Goal: Task Accomplishment & Management: Complete application form

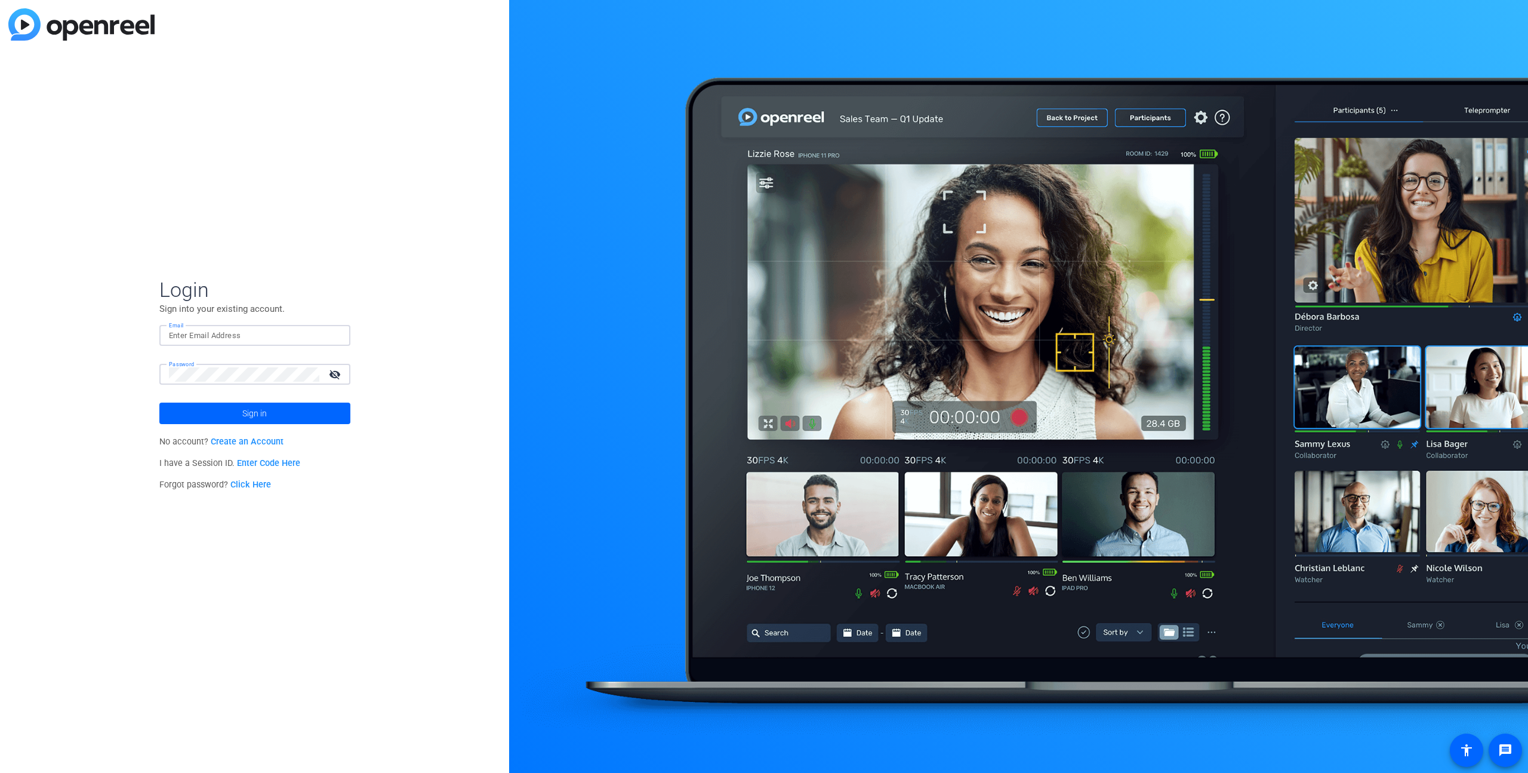
type input "[EMAIL_ADDRESS][DOMAIN_NAME]"
drag, startPoint x: 178, startPoint y: 508, endPoint x: 228, endPoint y: 535, distance: 57.2
click at [178, 508] on div "Login Sign into your existing account. Email [EMAIL_ADDRESS][DOMAIN_NAME] Passw…" at bounding box center [254, 386] width 509 height 773
click at [261, 420] on span "Sign in" at bounding box center [254, 413] width 24 height 30
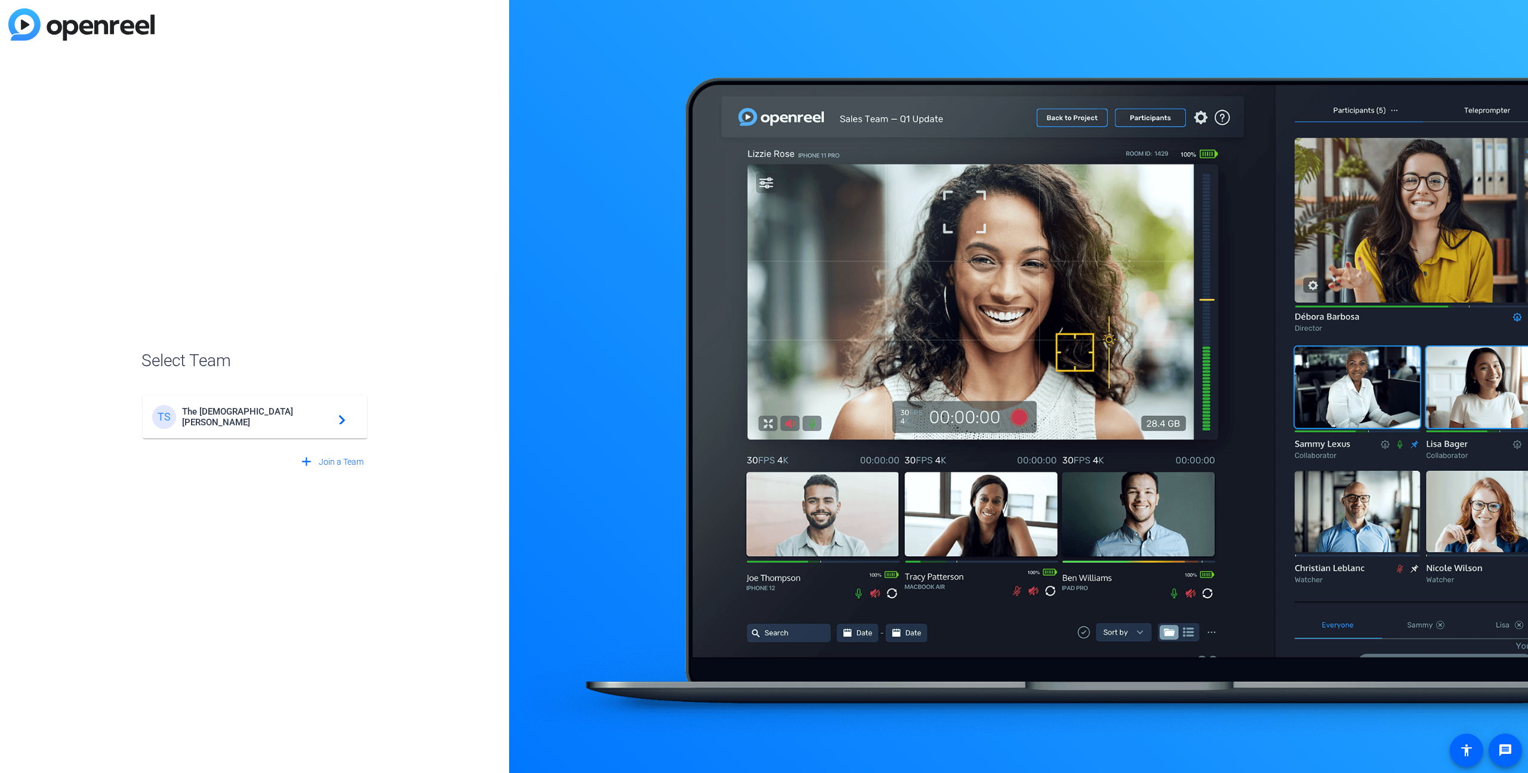
click at [317, 428] on mat-card-content "TS The [DEMOGRAPHIC_DATA][PERSON_NAME] navigate_next" at bounding box center [255, 416] width 224 height 43
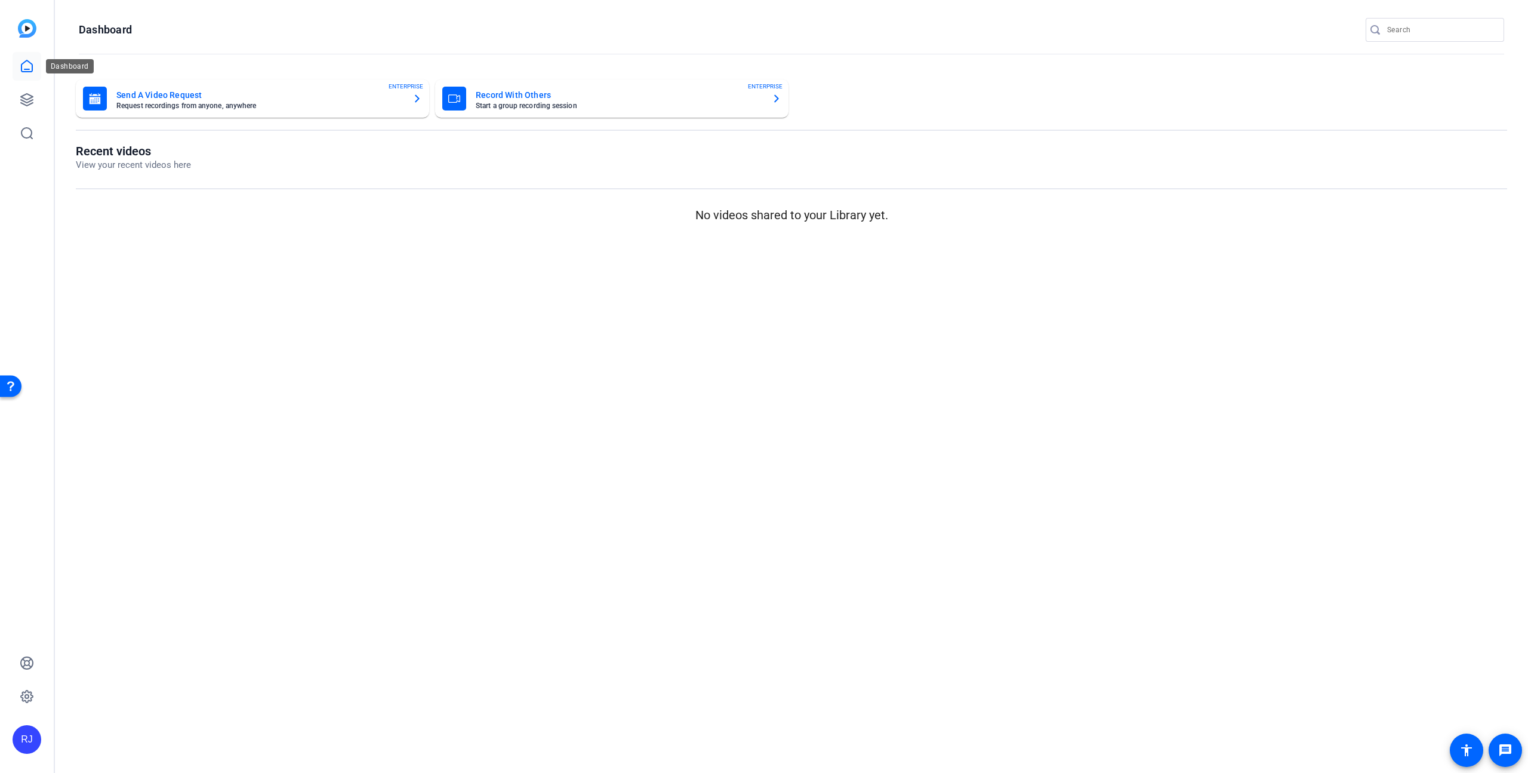
click at [35, 65] on link at bounding box center [27, 66] width 29 height 29
click at [39, 108] on link at bounding box center [27, 99] width 29 height 29
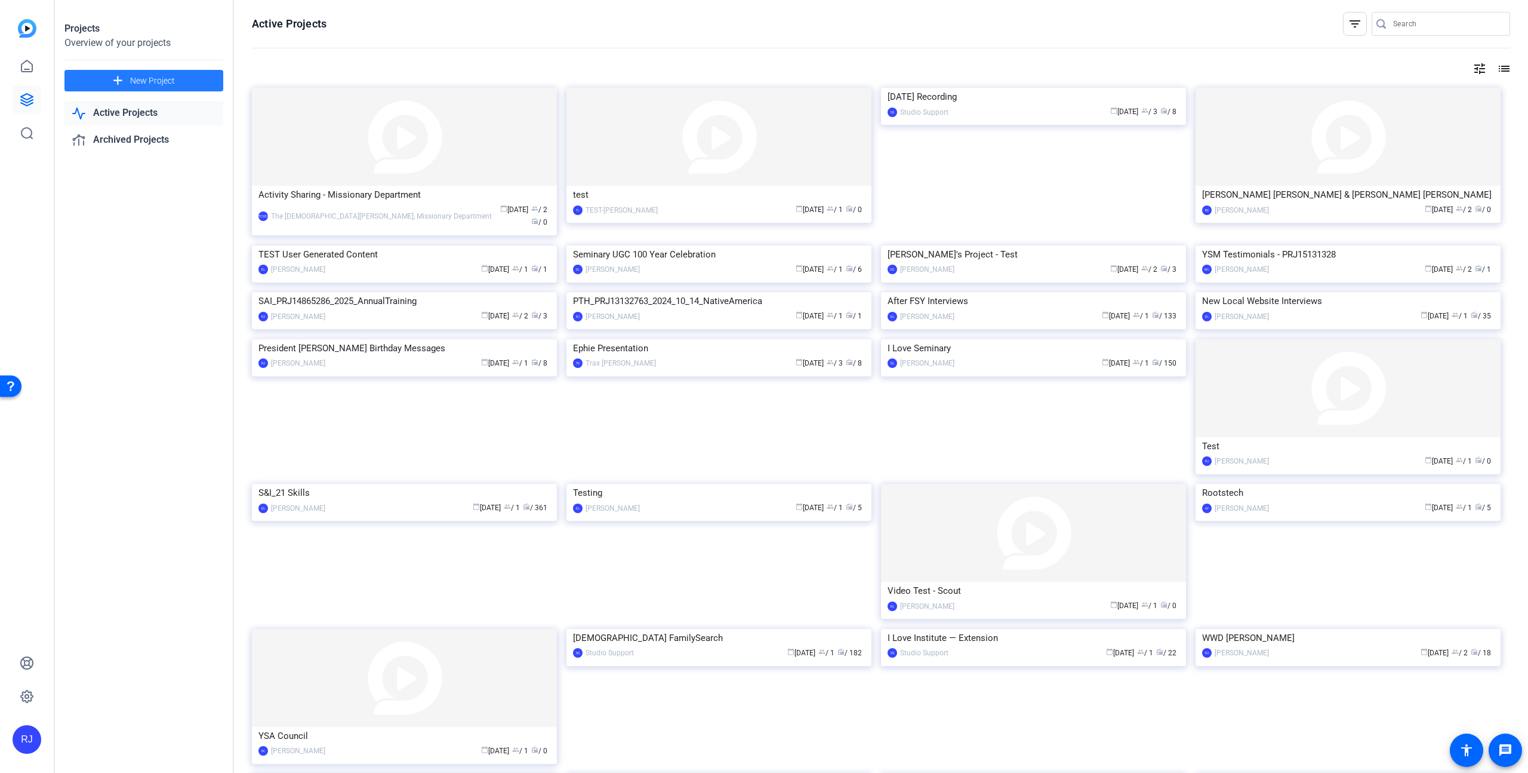
click at [182, 81] on span at bounding box center [143, 80] width 159 height 29
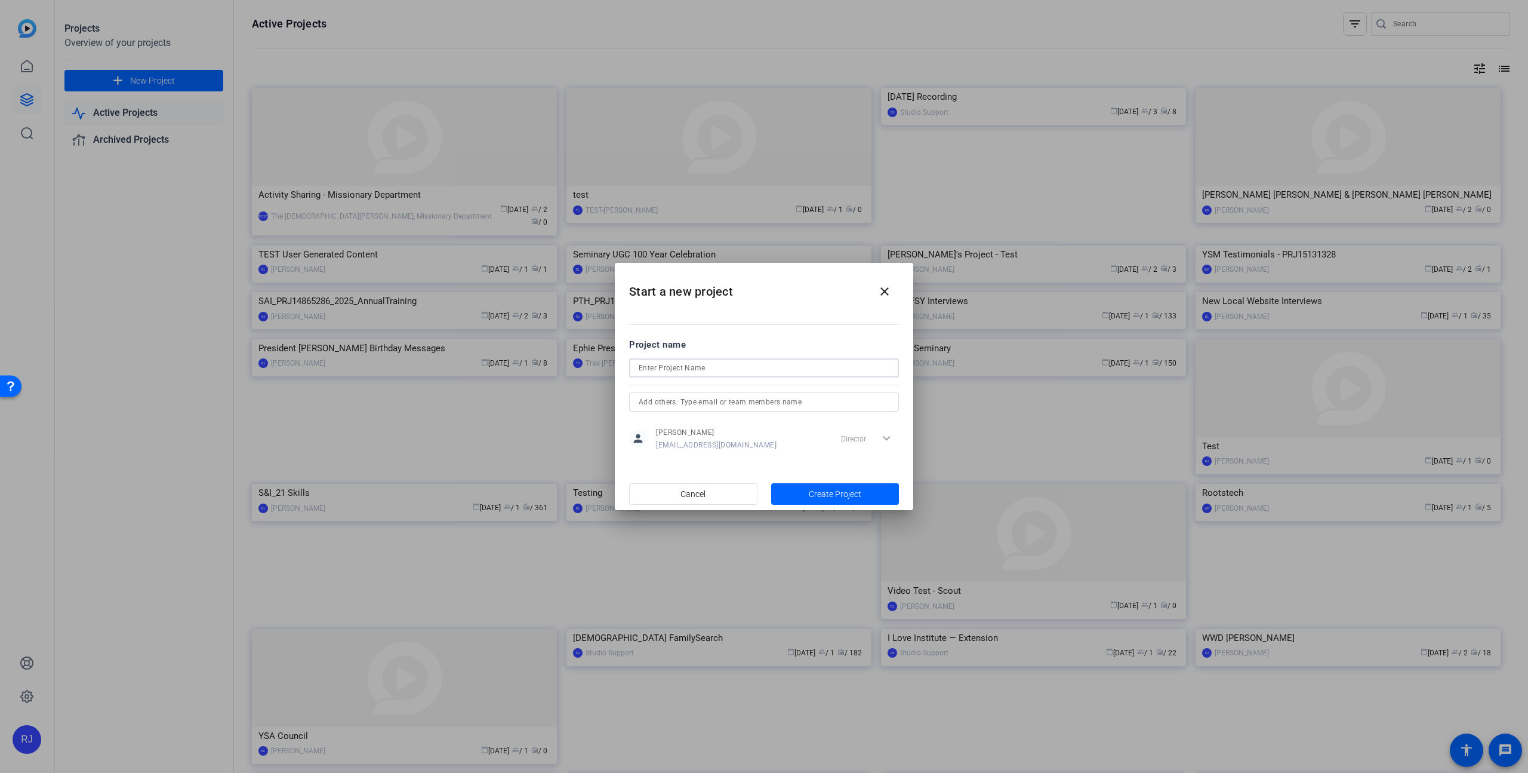
click at [706, 365] on input at bounding box center [764, 368] width 251 height 14
paste input "SAI_PRJ16864788_2025_11_02_WWD_NeilLAndersen"
type input "SAI_PRJ16864788_2025_11_02_WWD_NeilLAndersen"
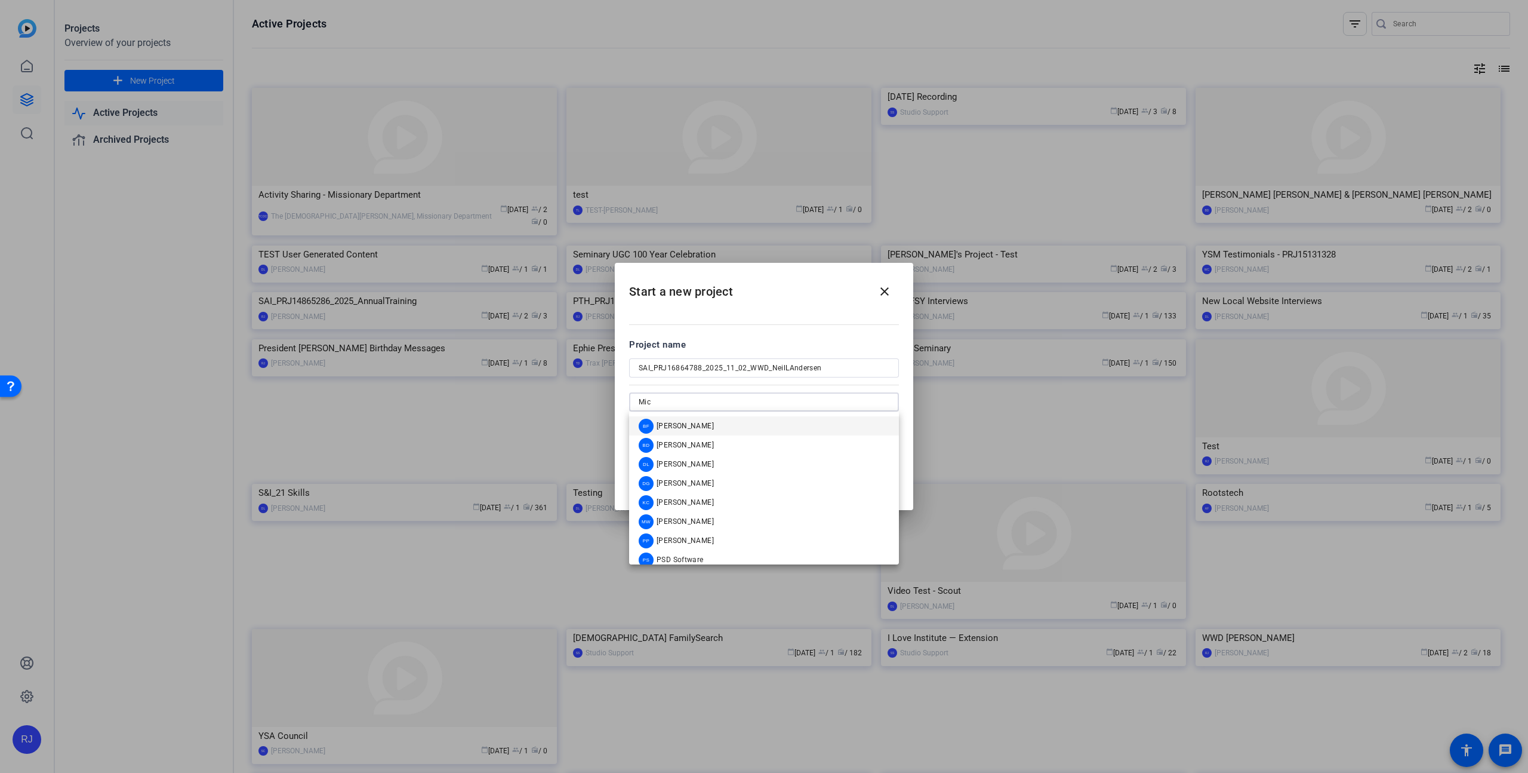
type input "Mich"
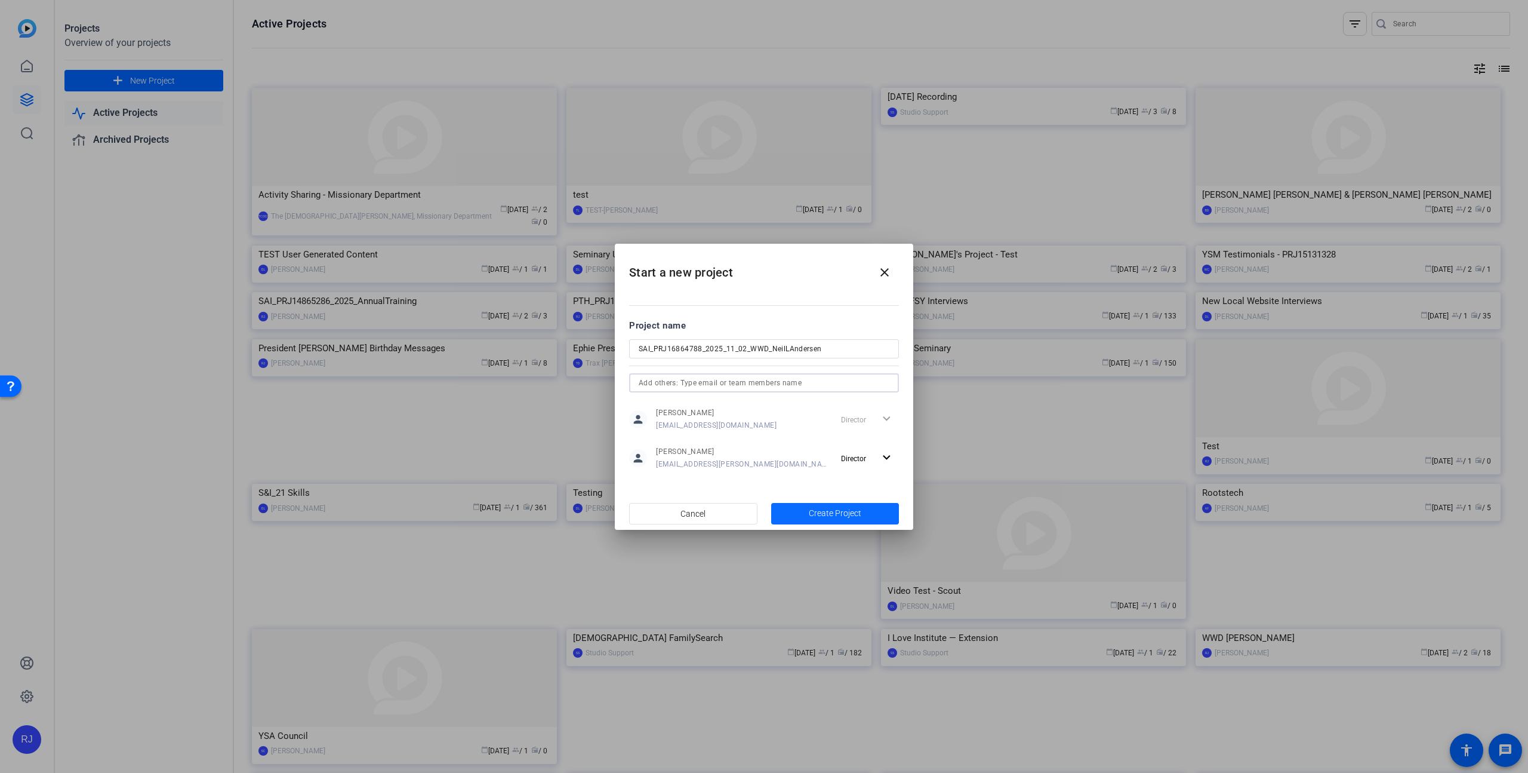
click at [829, 512] on span "Create Project" at bounding box center [835, 513] width 53 height 13
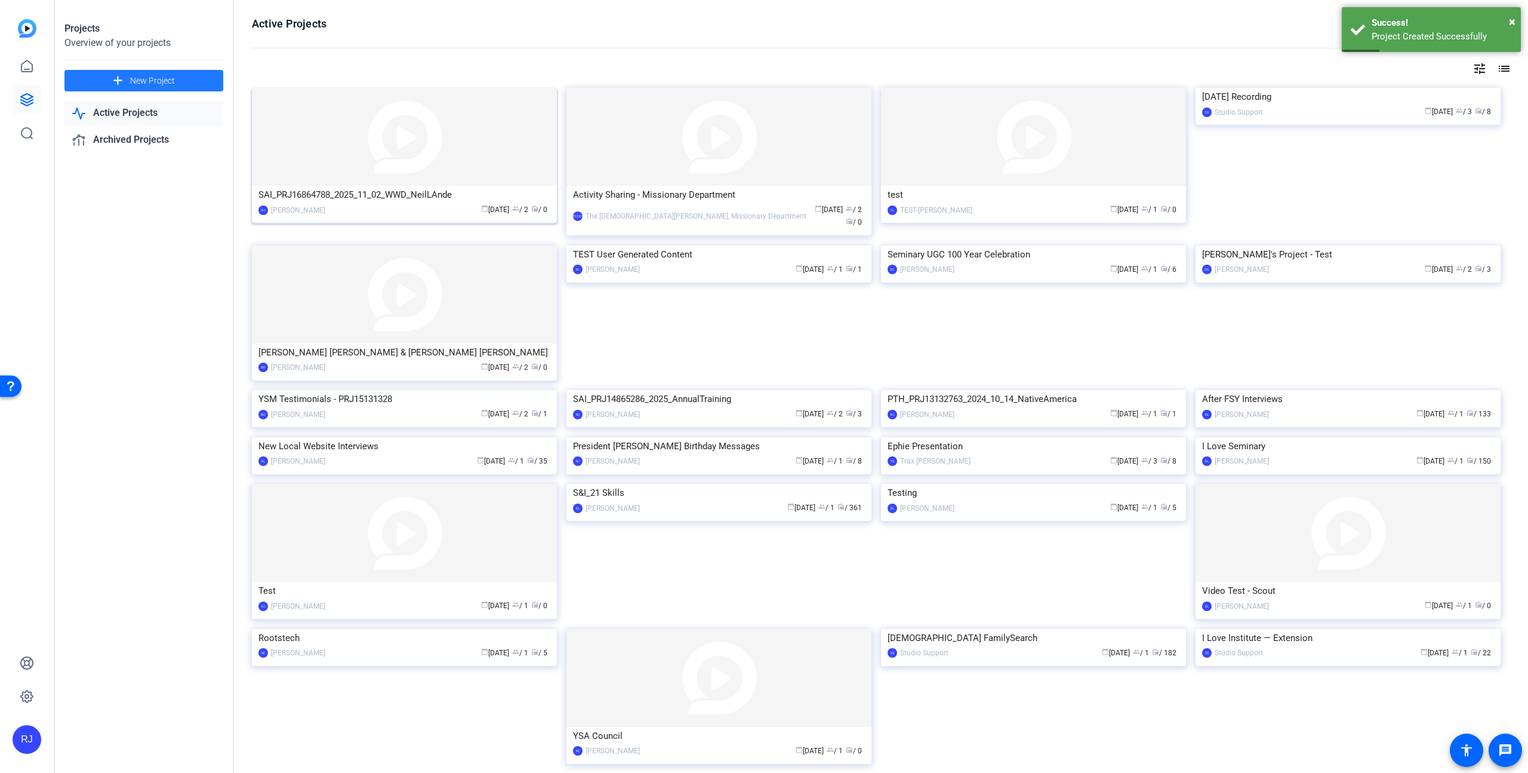
click at [371, 170] on img at bounding box center [404, 137] width 305 height 98
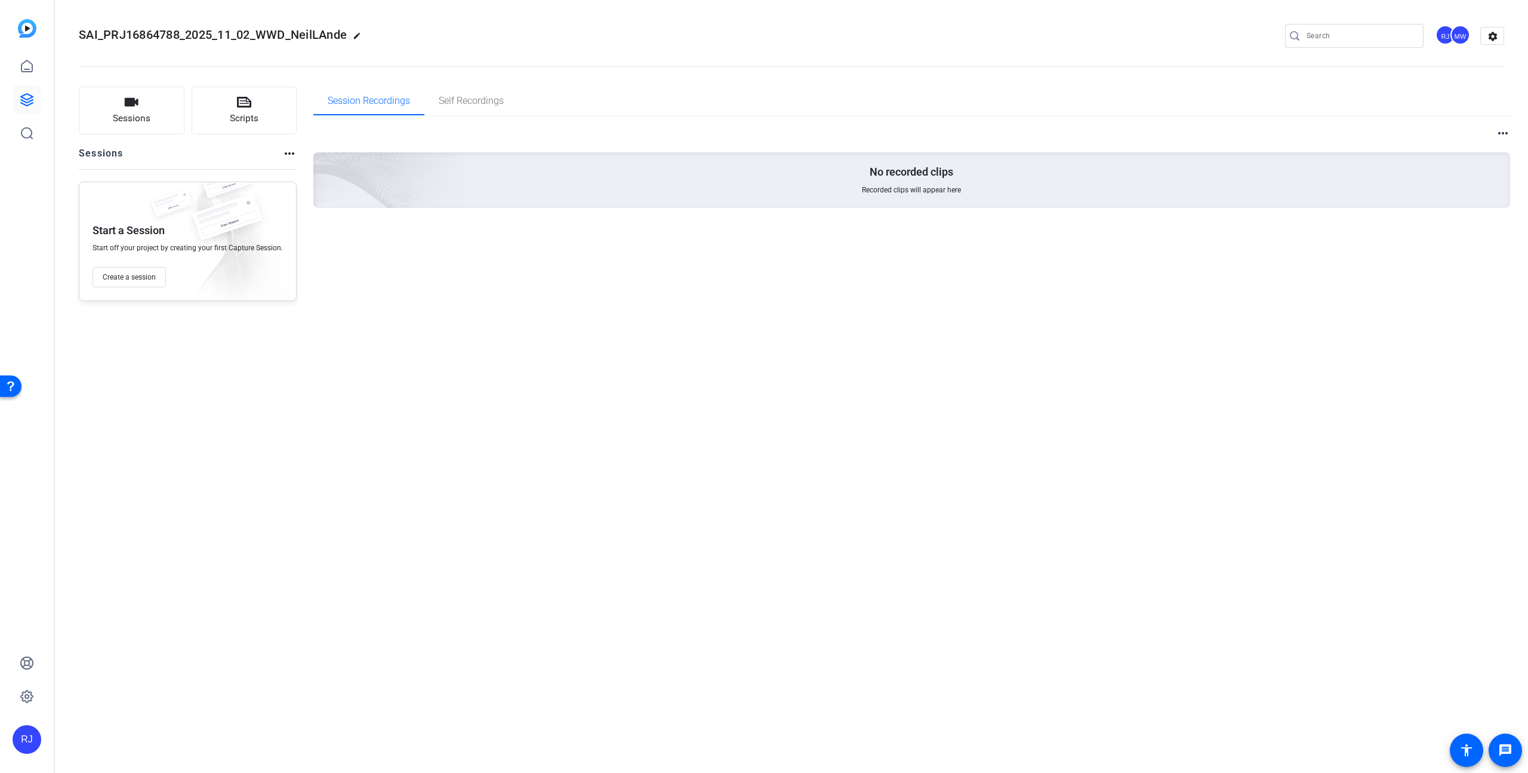
click at [472, 318] on div "SAI_PRJ16864788_2025_11_02_WWD_NeilLAnde edit RJ MW settings Sessions Scripts S…" at bounding box center [792, 386] width 1474 height 773
click at [140, 276] on span "Create a session" at bounding box center [129, 277] width 53 height 10
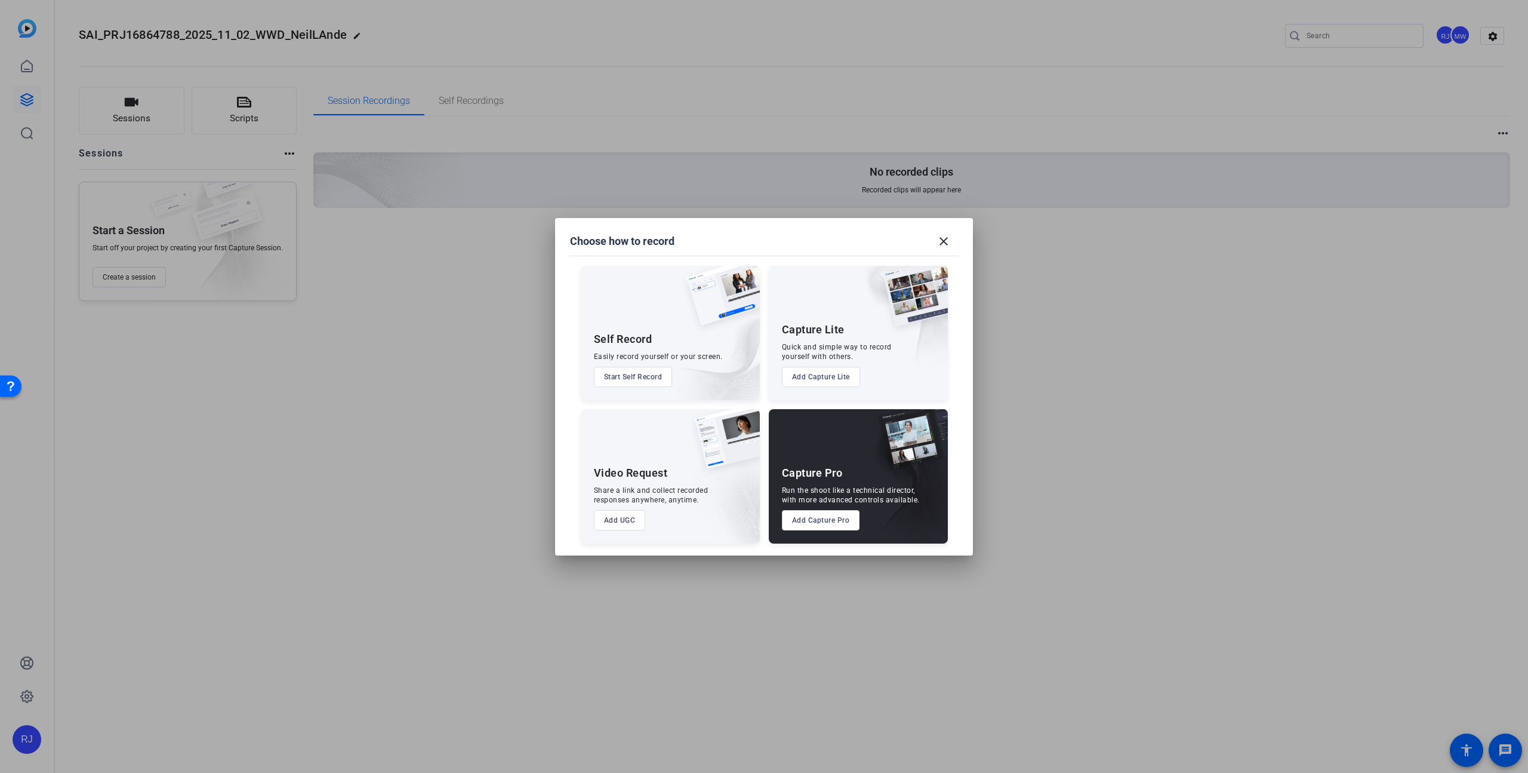
click at [615, 521] on button "Add UGC" at bounding box center [620, 520] width 52 height 20
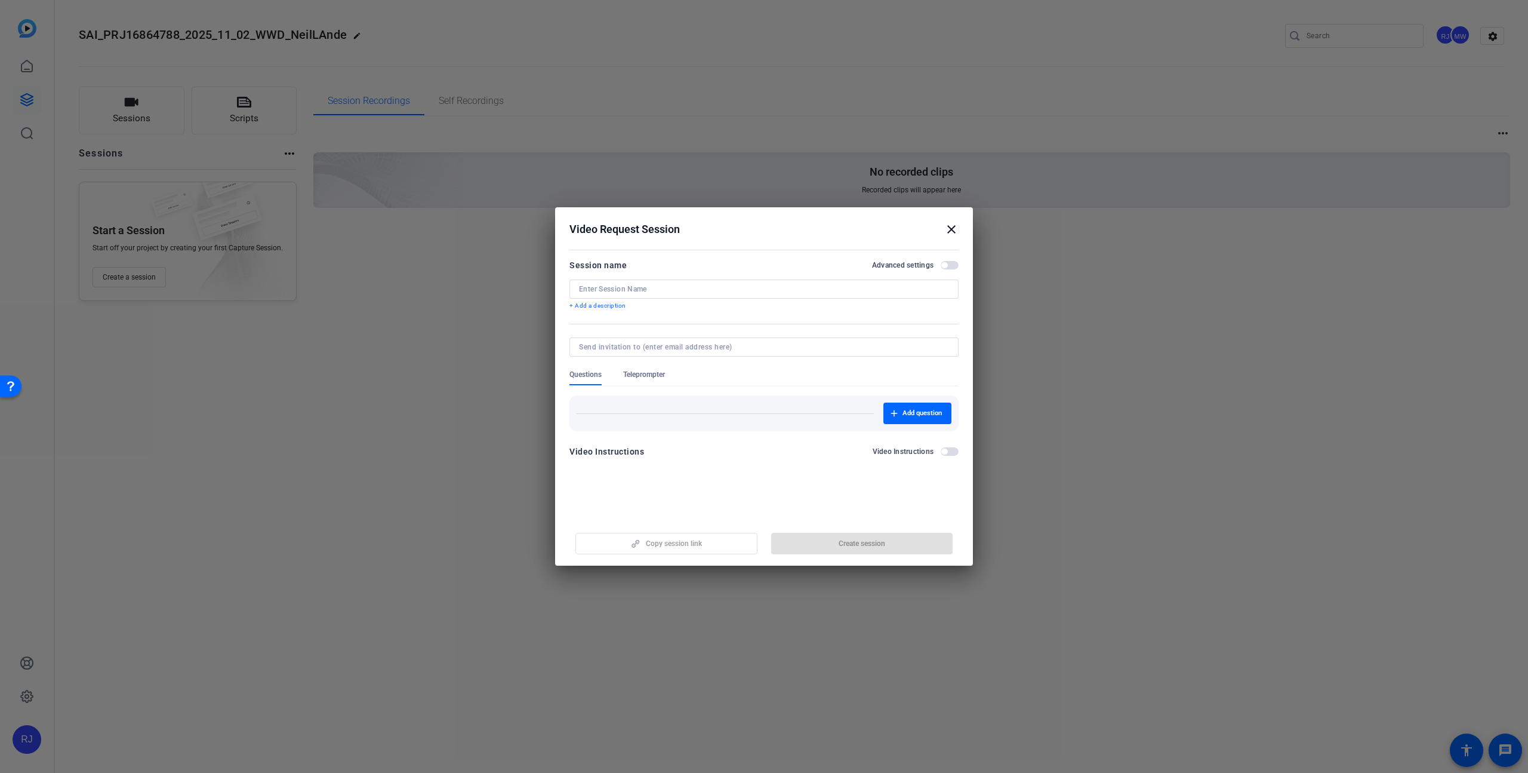
click at [589, 289] on input at bounding box center [764, 289] width 370 height 10
click at [949, 265] on span "button" at bounding box center [950, 265] width 18 height 8
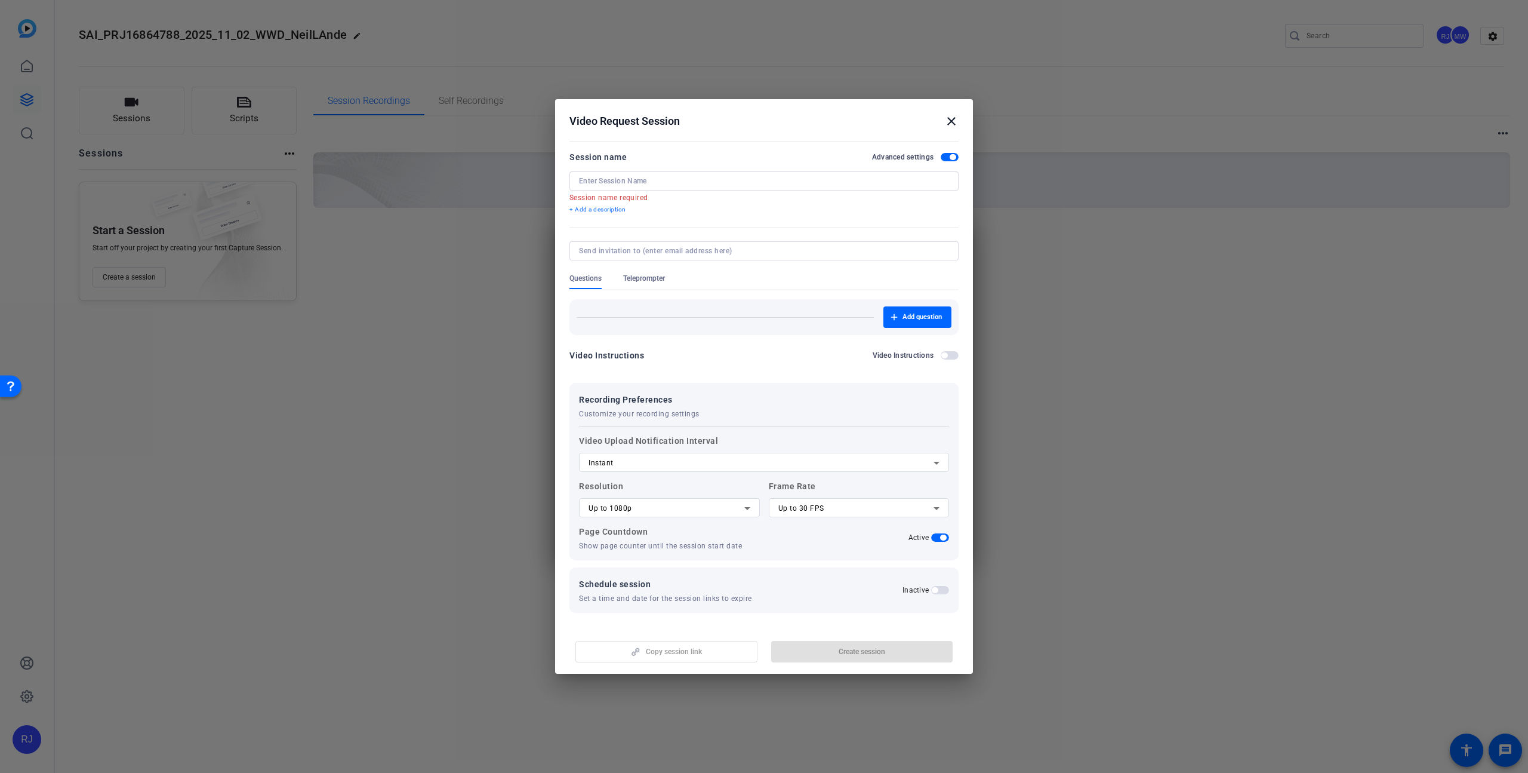
click at [813, 528] on div at bounding box center [859, 523] width 181 height 13
click at [838, 512] on div "Up to 30 FPS" at bounding box center [857, 508] width 156 height 14
click at [838, 512] on div at bounding box center [764, 386] width 1528 height 773
click at [676, 514] on div "Up to 1080p" at bounding box center [667, 508] width 156 height 14
click at [629, 548] on span "Up to 1080p" at bounding box center [610, 550] width 42 height 14
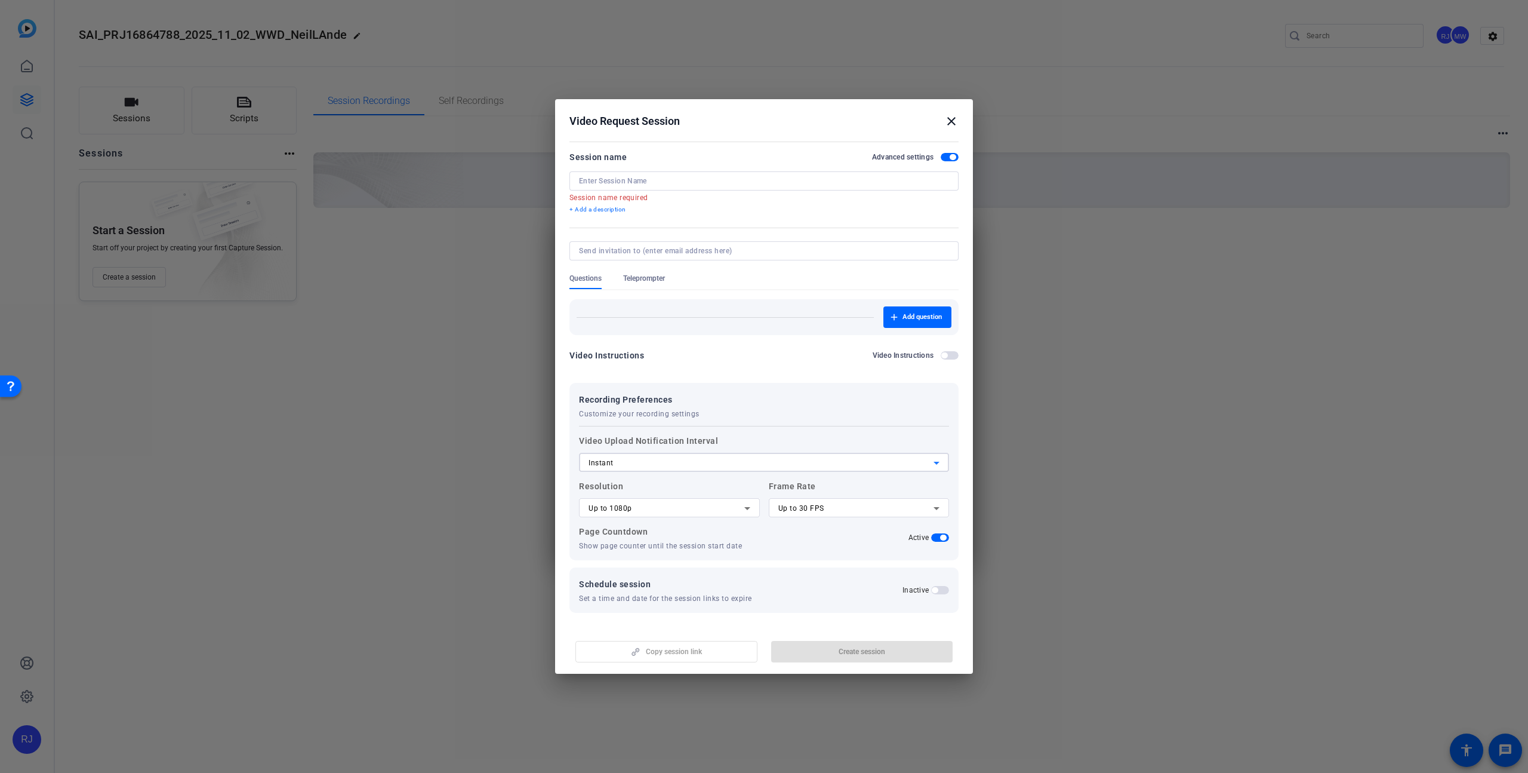
click at [911, 462] on div "Instant" at bounding box center [761, 463] width 345 height 14
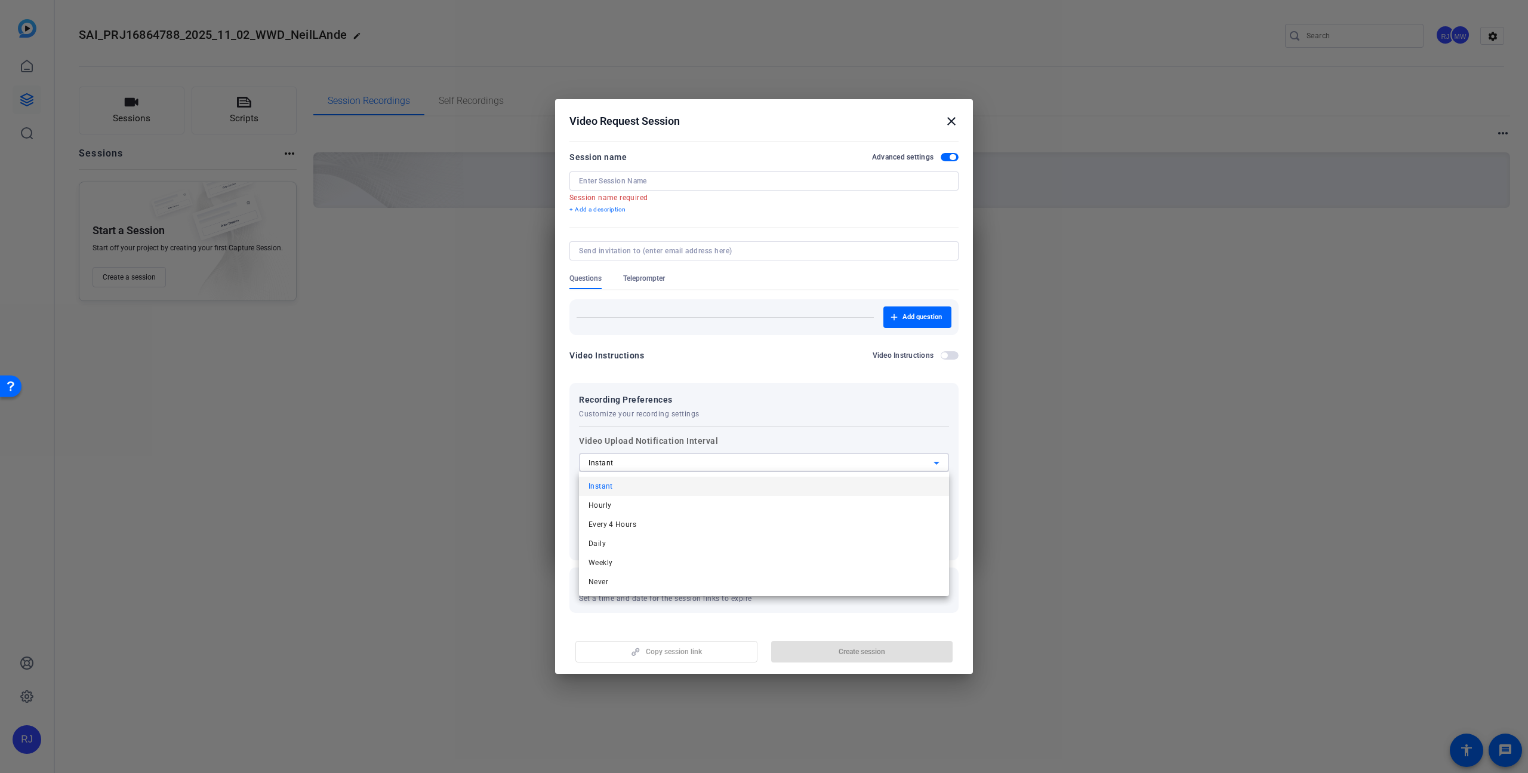
click at [911, 462] on div at bounding box center [764, 386] width 1528 height 773
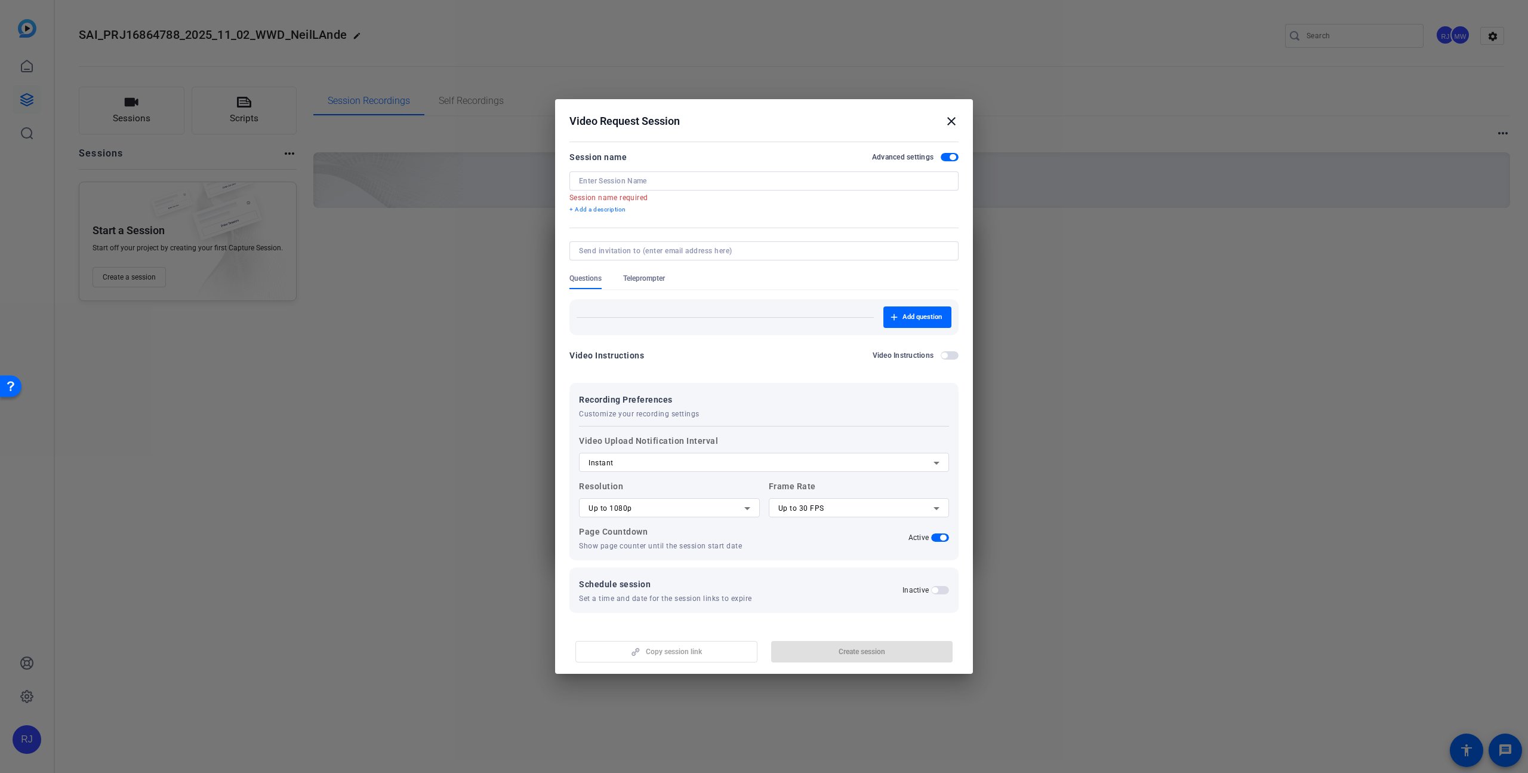
click at [918, 372] on form "Session name Advanced settings Session name required + Add a description Questi…" at bounding box center [764, 381] width 389 height 463
click at [946, 356] on span "button" at bounding box center [945, 355] width 6 height 6
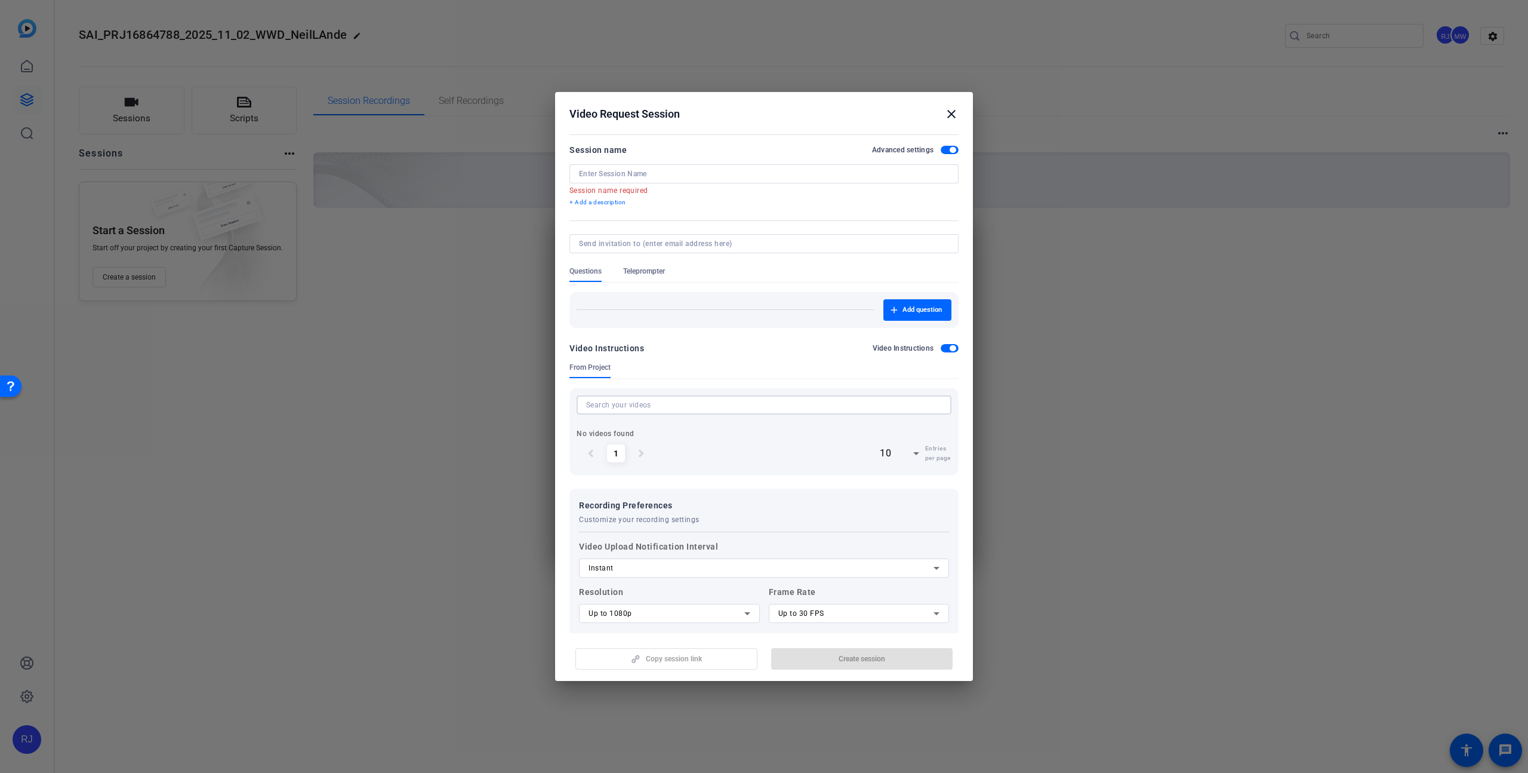
click at [660, 407] on input at bounding box center [764, 405] width 356 height 14
click at [914, 453] on icon at bounding box center [917, 453] width 6 height 3
click at [908, 453] on div at bounding box center [764, 386] width 1528 height 773
click at [764, 450] on div "chevron_left 1 chevron_right 10 Entries per page" at bounding box center [764, 453] width 375 height 30
click at [642, 267] on span "Teleprompter" at bounding box center [644, 271] width 42 height 10
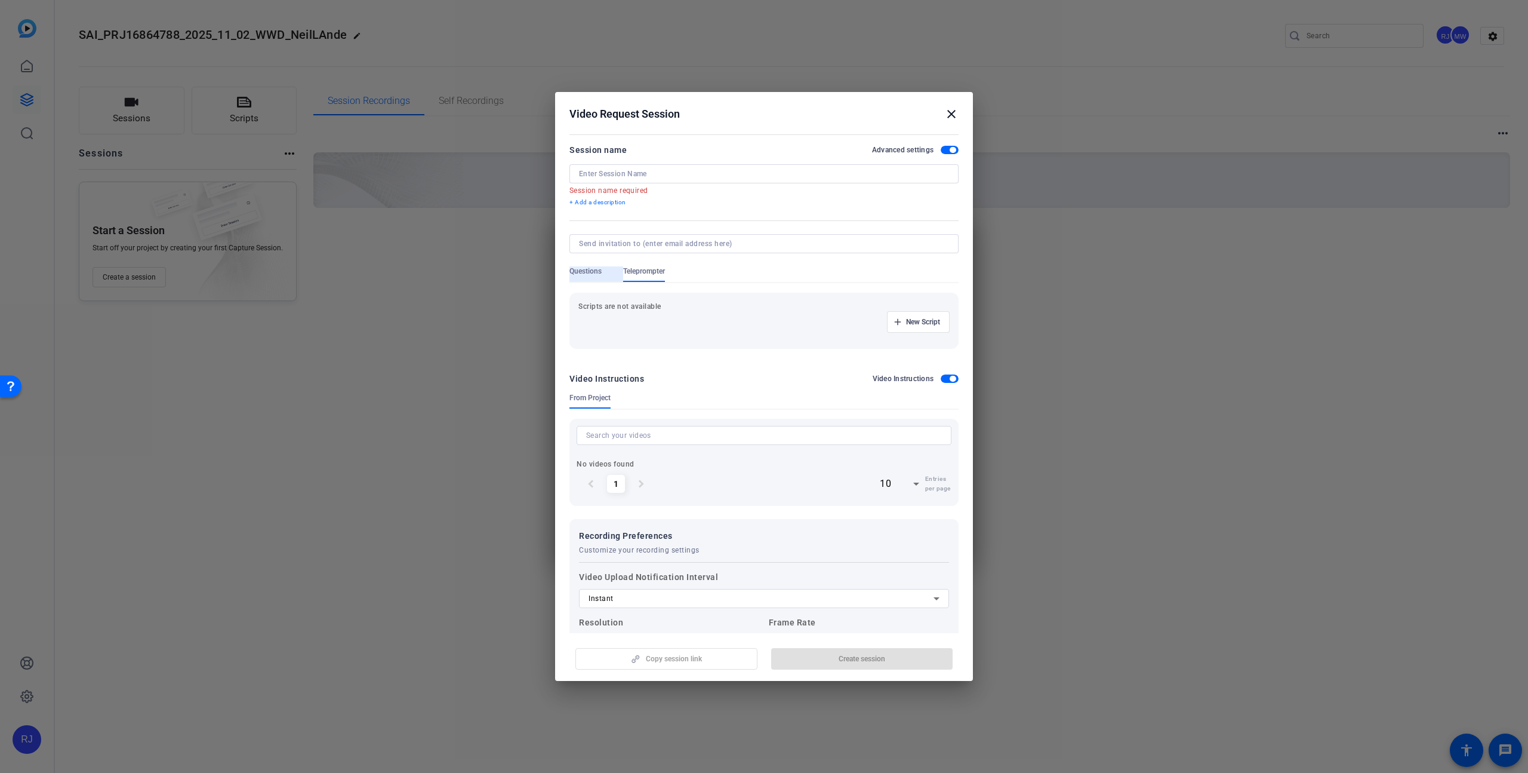
click at [585, 270] on span "Questions" at bounding box center [586, 271] width 32 height 10
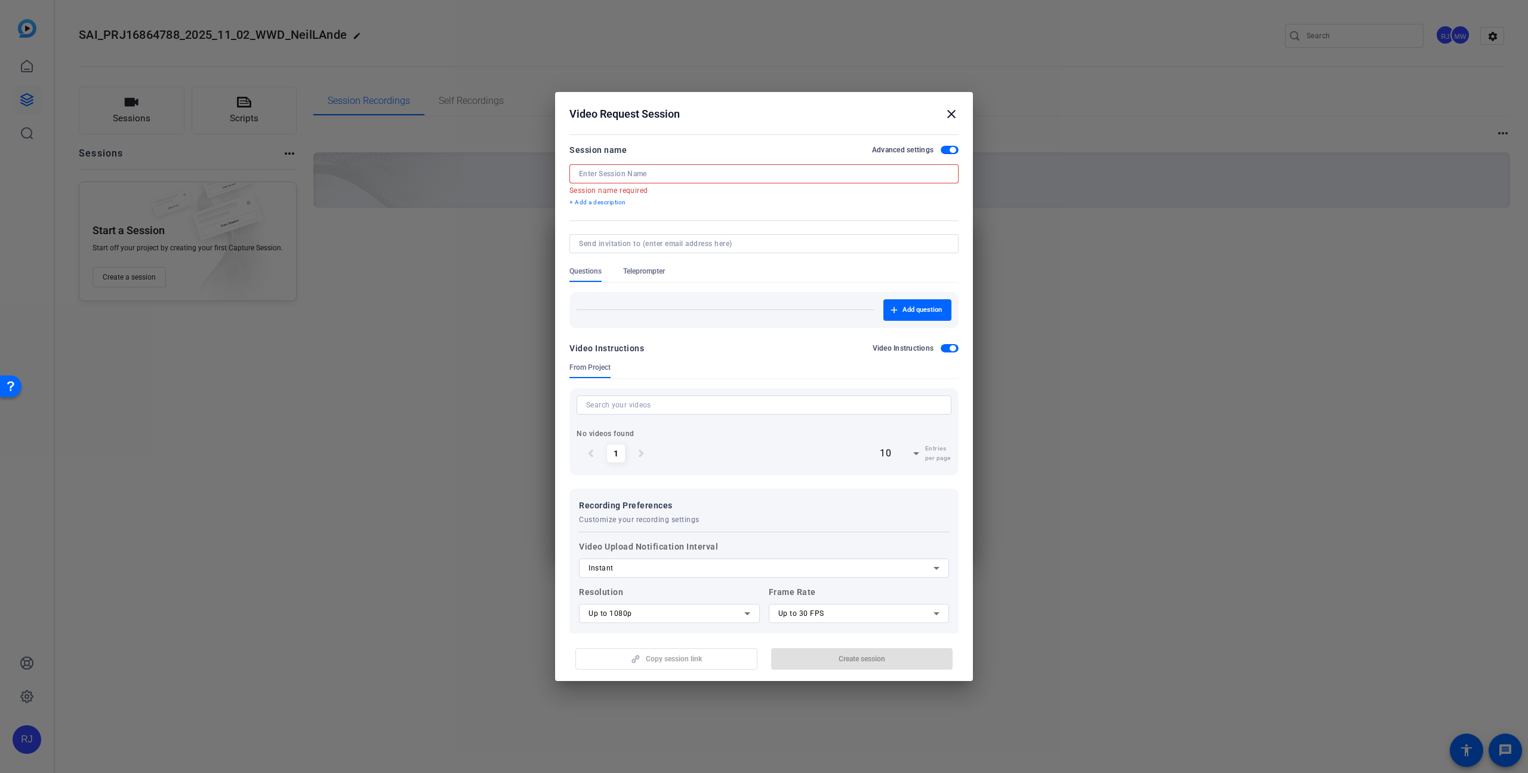
click at [607, 172] on input at bounding box center [764, 174] width 370 height 10
click at [592, 173] on input at bounding box center [764, 174] width 370 height 10
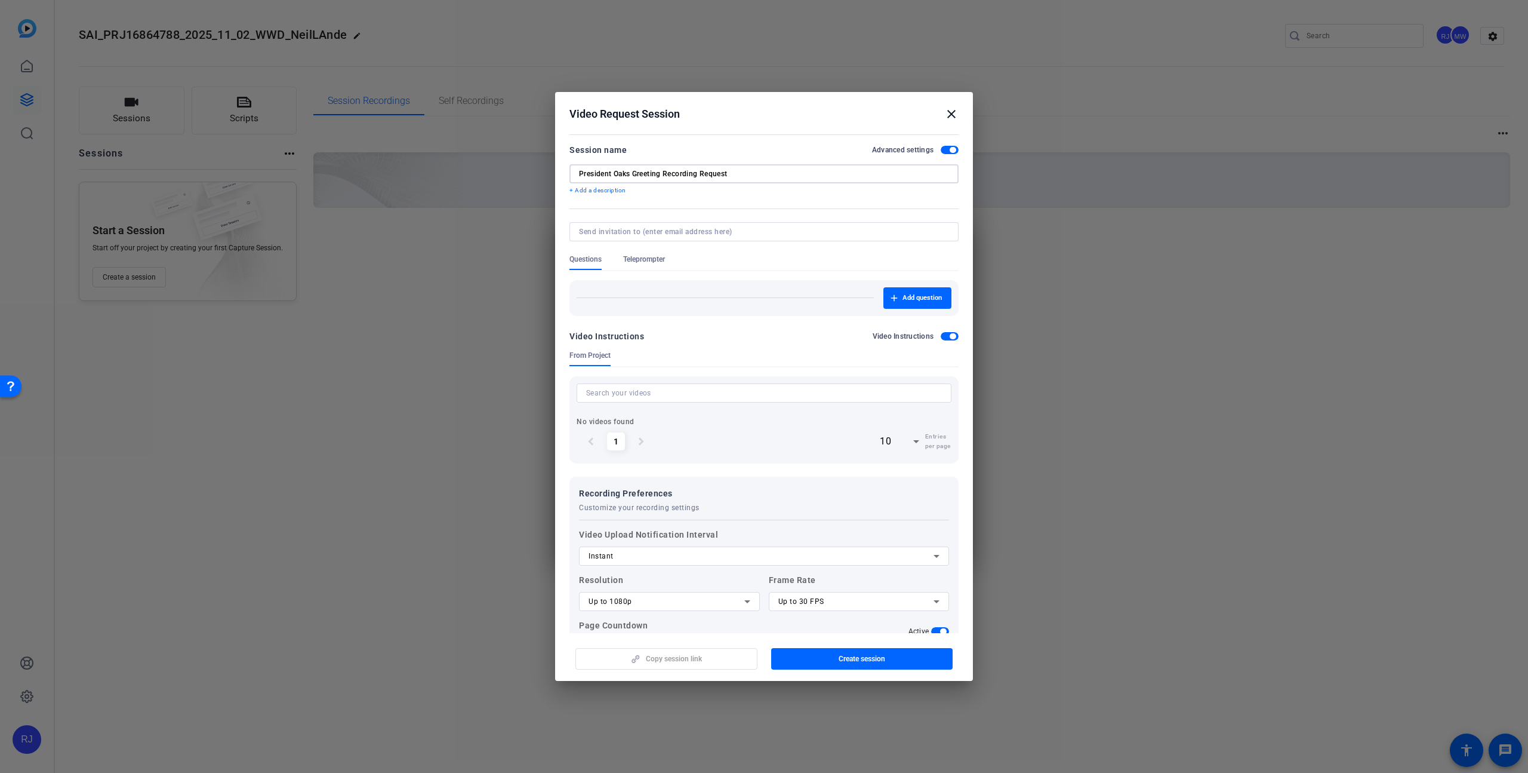
type input "President Oaks Greeting Recording Request"
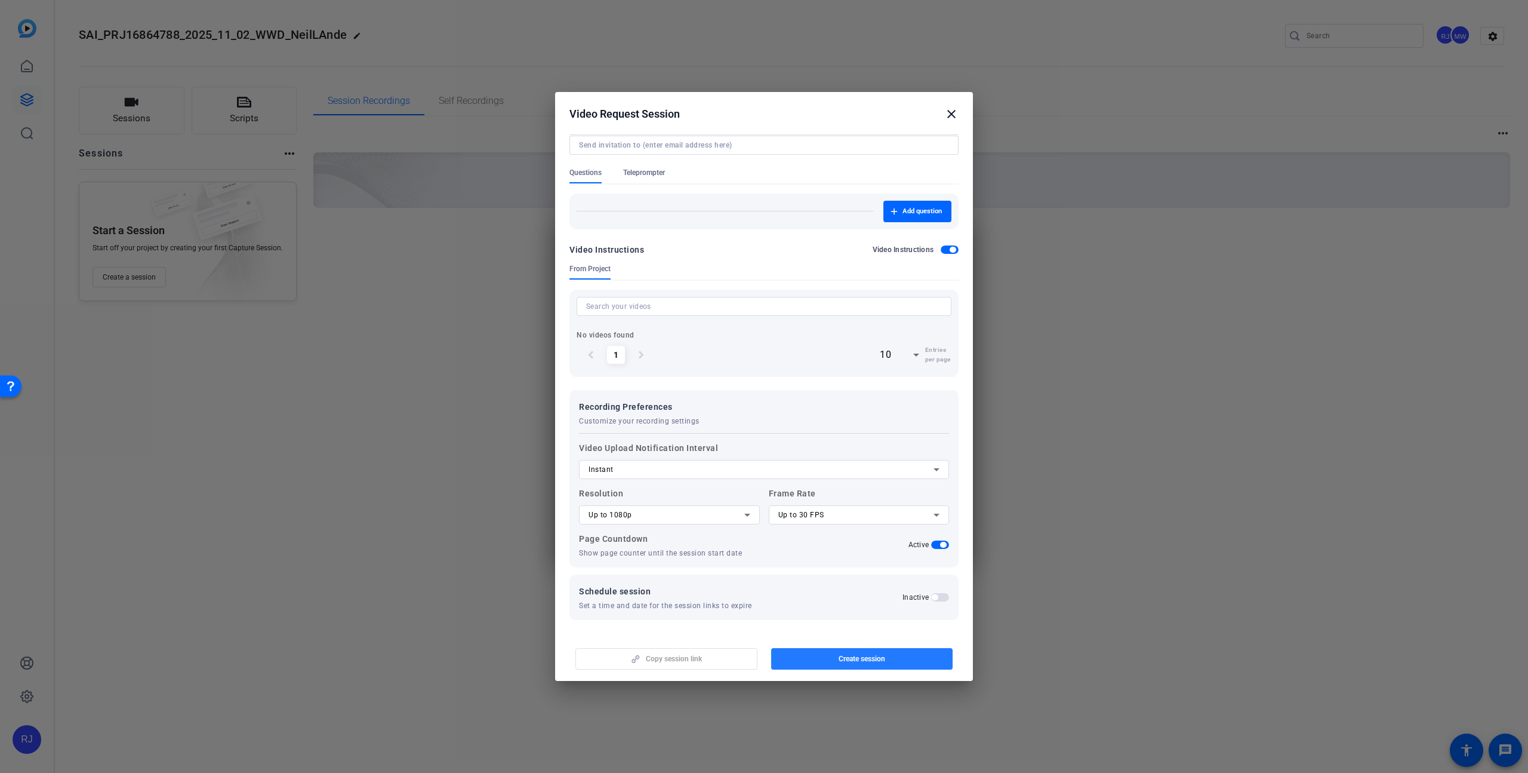
click at [848, 660] on span "Create session" at bounding box center [862, 659] width 47 height 10
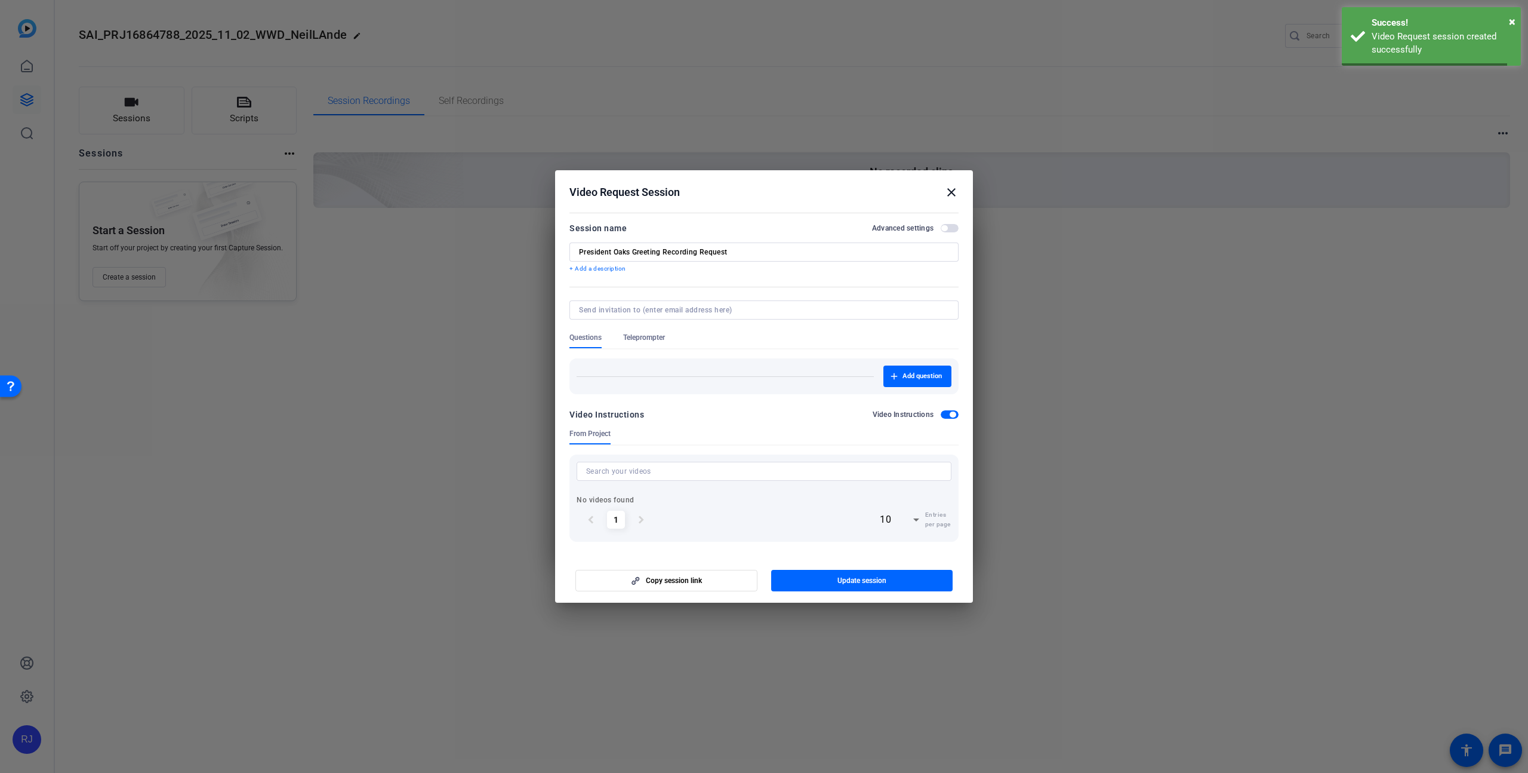
scroll to position [0, 0]
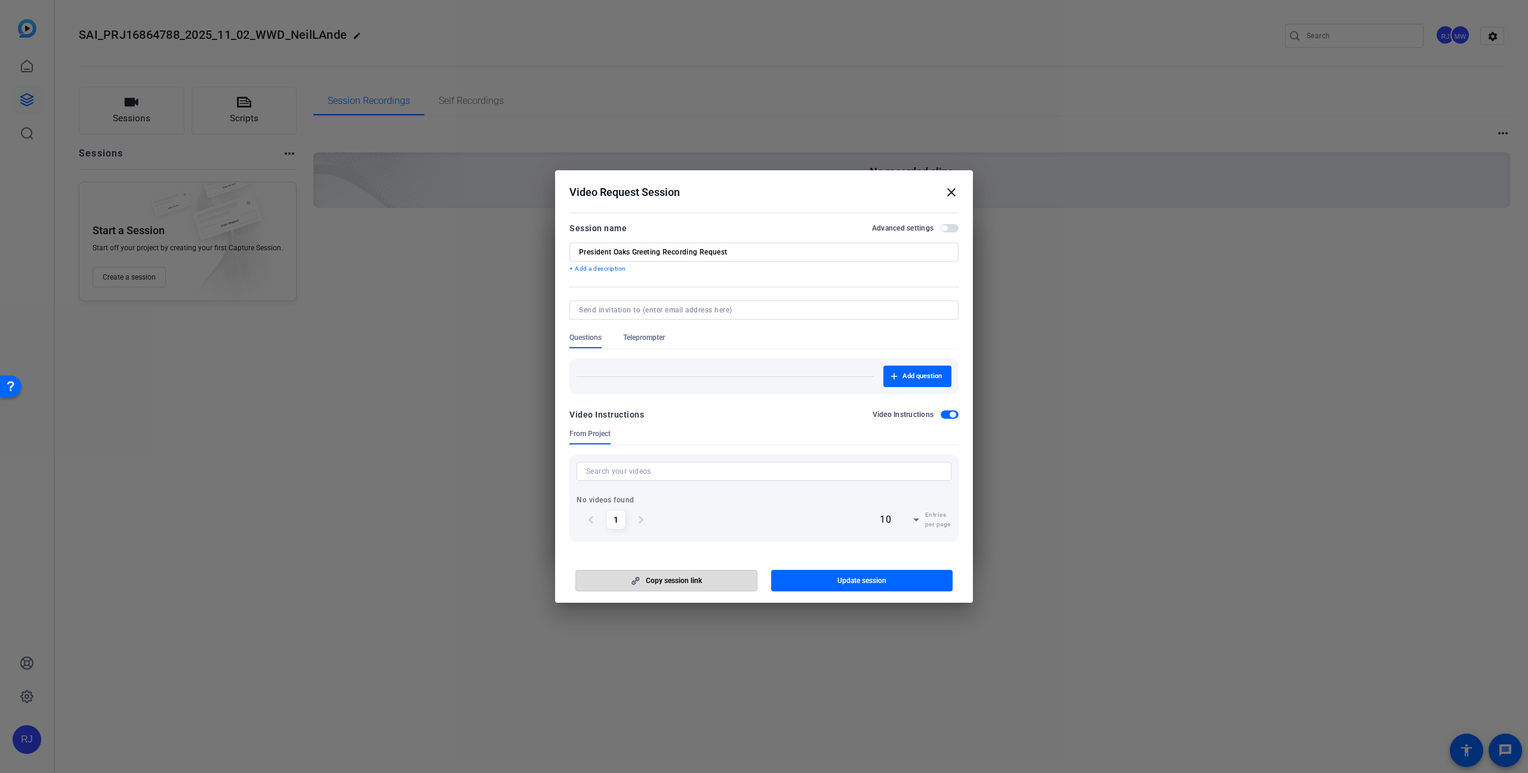
click at [635, 586] on span "button" at bounding box center [666, 580] width 181 height 29
click at [736, 254] on input "President Oaks Greeting Recording Request" at bounding box center [764, 252] width 370 height 10
type input "President Oaks Greeting Request"
click at [841, 579] on span "Update session" at bounding box center [862, 581] width 49 height 10
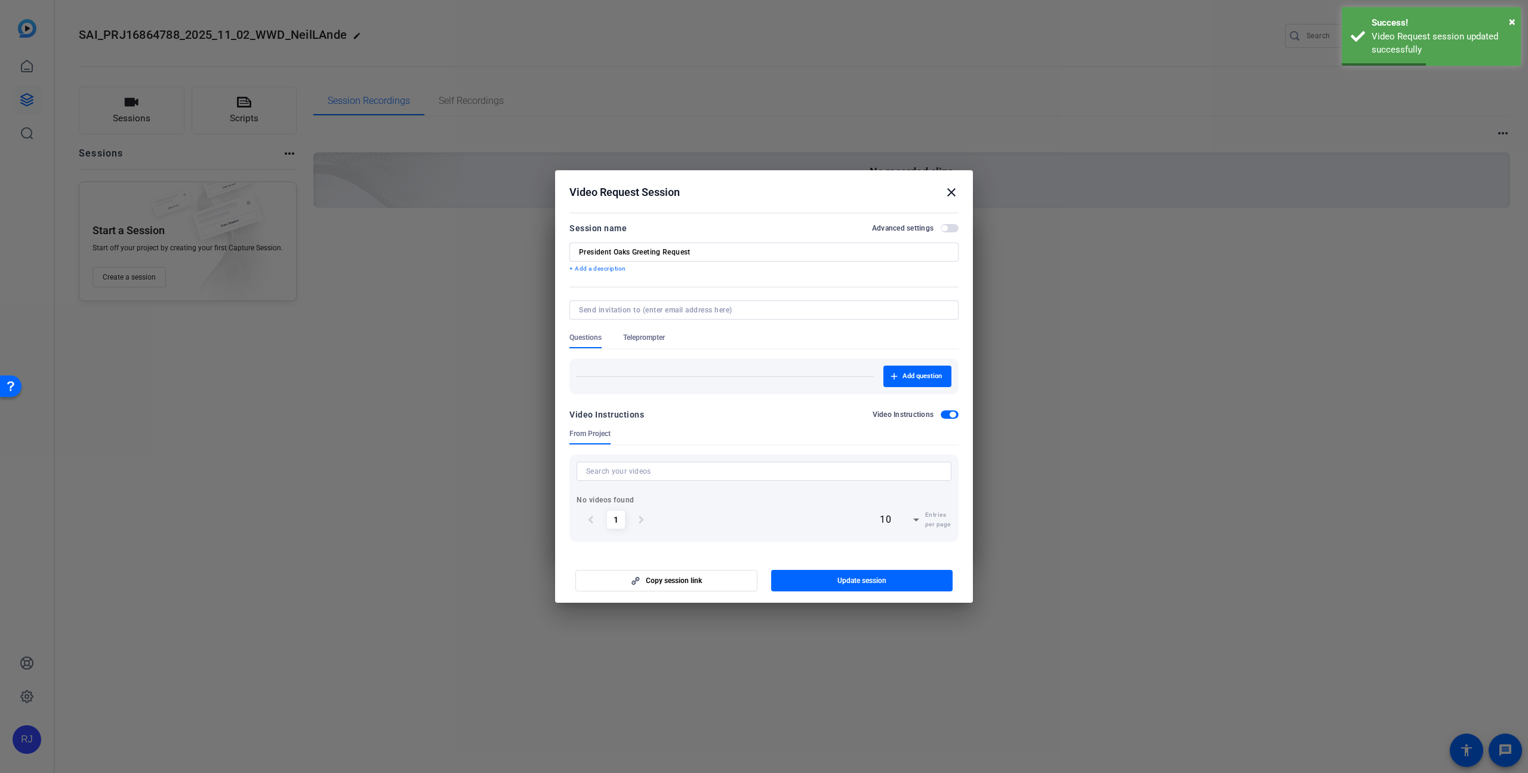
click at [955, 193] on mat-icon "close" at bounding box center [952, 192] width 14 height 14
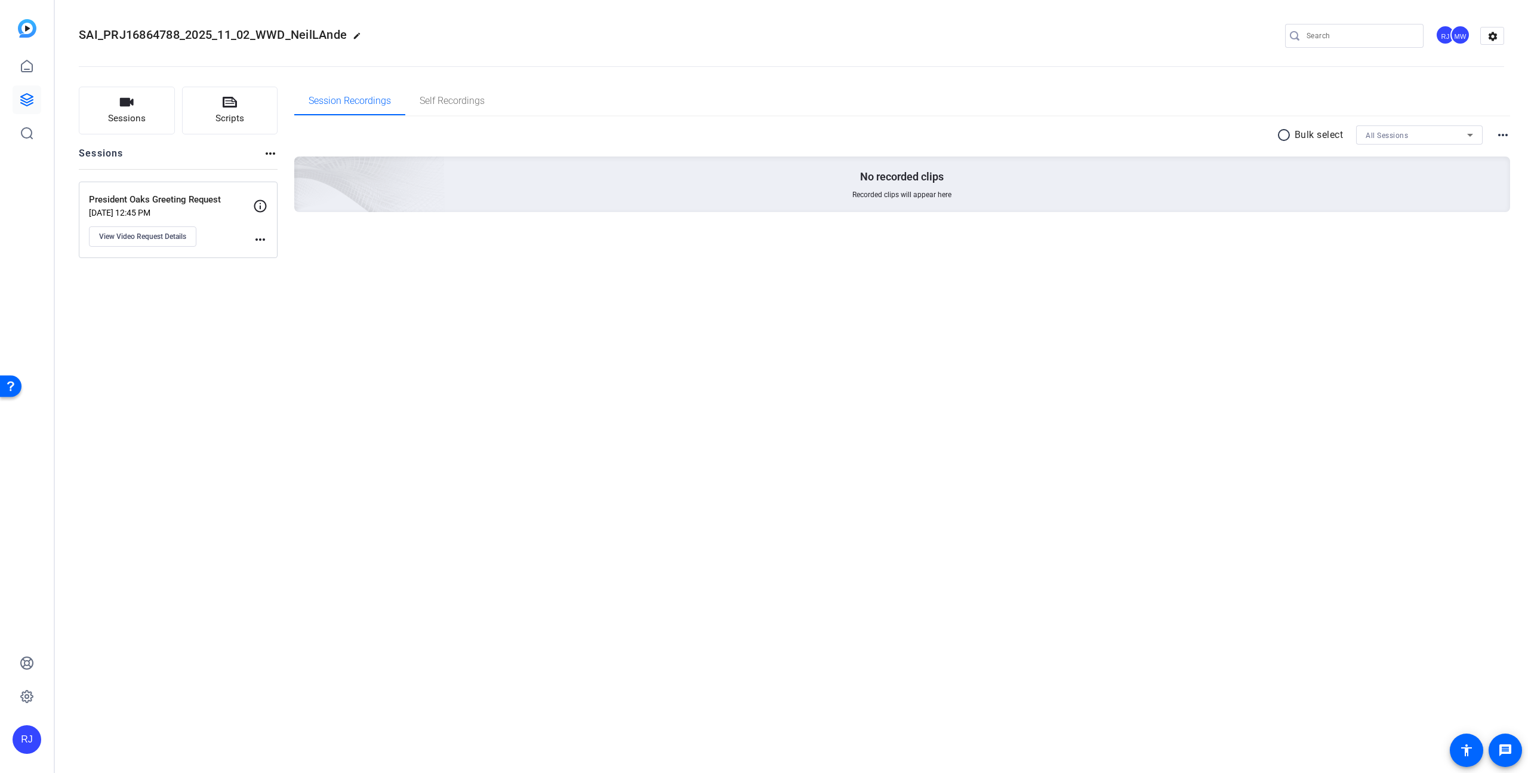
click at [259, 204] on icon at bounding box center [260, 206] width 14 height 14
click at [232, 219] on div "President Oaks Greeting Request [DATE] 12:45 PM View Video Request Details" at bounding box center [171, 220] width 164 height 54
click at [1294, 318] on div "SAI_PRJ16864788_2025_11_02_WWD_NeilLAnde edit RJ MW settings Sessions Scripts S…" at bounding box center [792, 386] width 1474 height 773
